Goal: Task Accomplishment & Management: Use online tool/utility

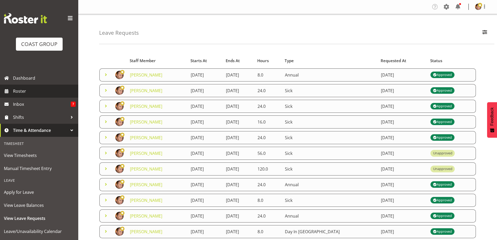
click at [49, 89] on span "Roster" at bounding box center [44, 91] width 63 height 8
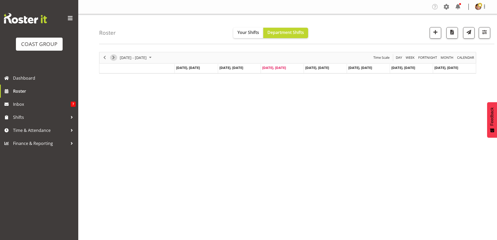
click at [114, 56] on span "Next" at bounding box center [113, 57] width 6 height 7
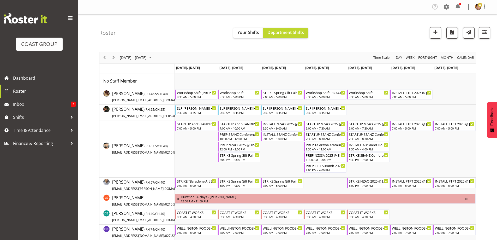
click at [113, 57] on span "Next" at bounding box center [113, 57] width 6 height 7
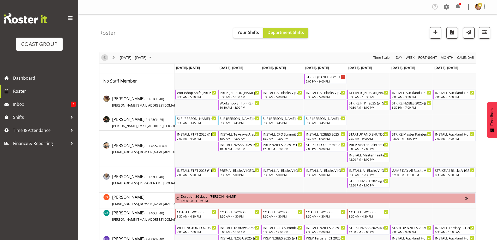
click at [105, 57] on span "Previous" at bounding box center [105, 57] width 6 height 7
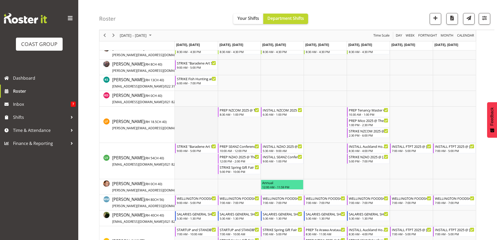
scroll to position [235, 0]
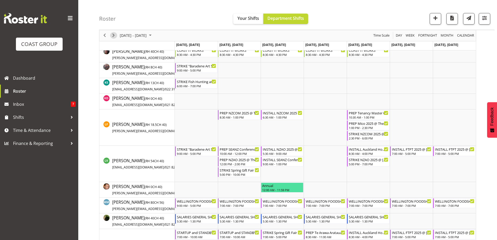
click at [114, 36] on span "Next" at bounding box center [113, 35] width 6 height 7
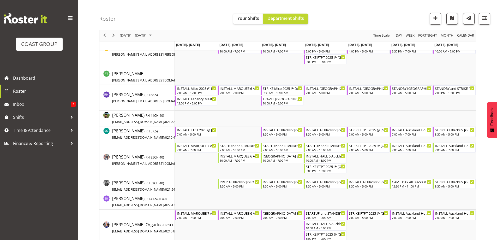
scroll to position [450, 0]
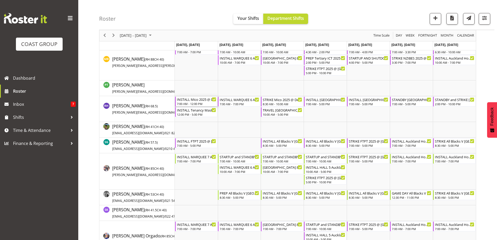
click at [196, 99] on div "INSTALL Mico 2025 @ Dew Drop Events On Site @ 0800" at bounding box center [197, 99] width 40 height 5
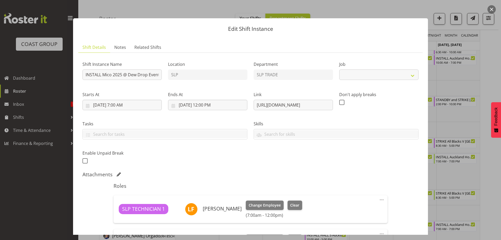
select select "10540"
click at [491, 9] on button "button" at bounding box center [492, 9] width 8 height 8
